Goal: Information Seeking & Learning: Learn about a topic

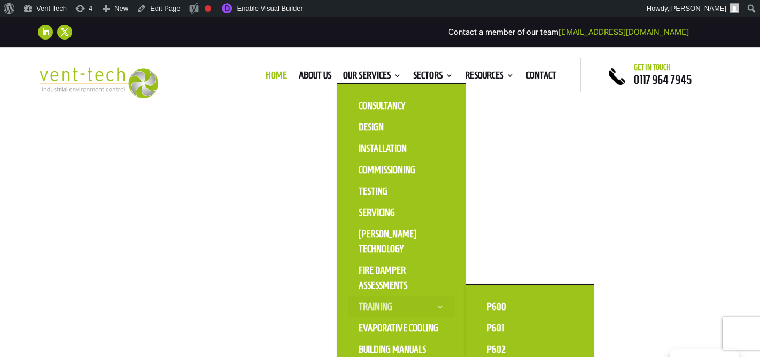
scroll to position [100, 0]
click at [376, 308] on link "Training" at bounding box center [401, 306] width 107 height 21
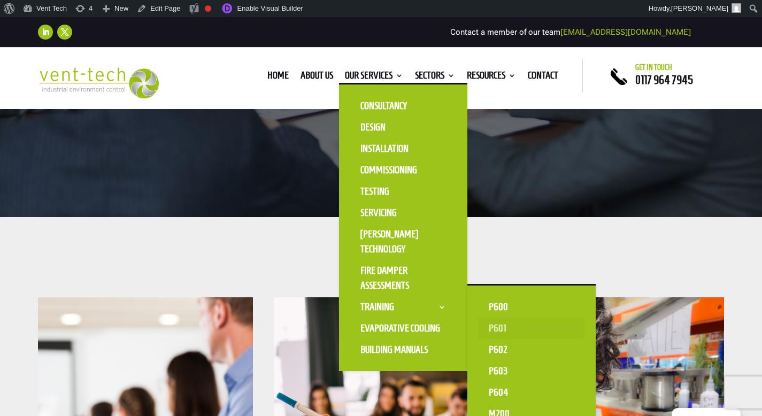
scroll to position [274, 0]
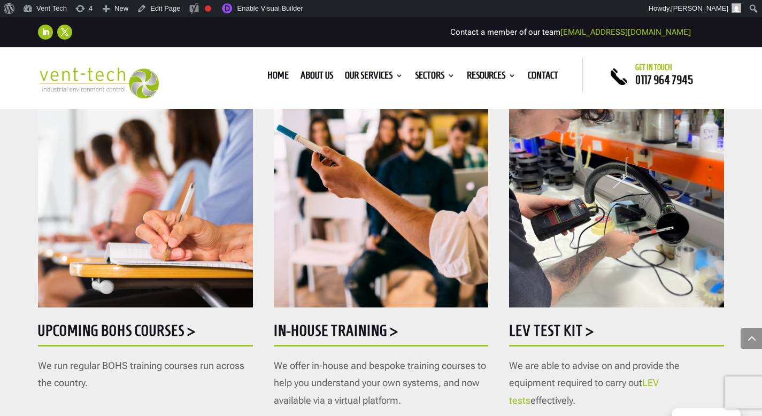
scroll to position [592, 0]
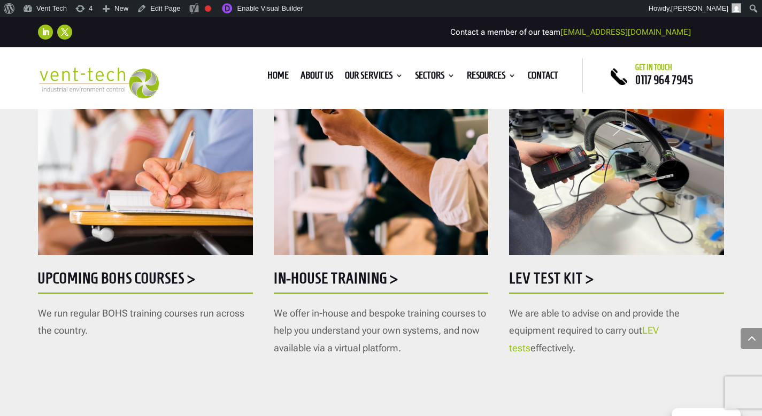
click at [145, 281] on h5 "Upcoming BOHS courses >" at bounding box center [145, 281] width 215 height 21
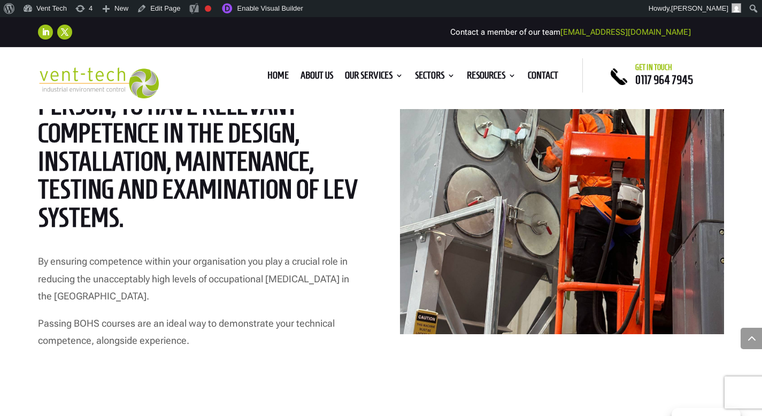
scroll to position [1297, 0]
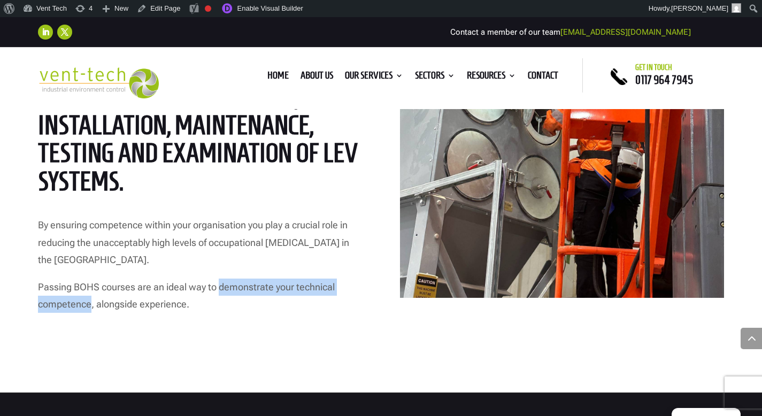
drag, startPoint x: 220, startPoint y: 286, endPoint x: 90, endPoint y: 306, distance: 131.4
click at [90, 306] on p "Passing BOHS courses are an ideal way to demonstrate your technical competence,…" at bounding box center [200, 296] width 324 height 35
copy p "demonstrate your technical competence"
